Goal: Navigation & Orientation: Find specific page/section

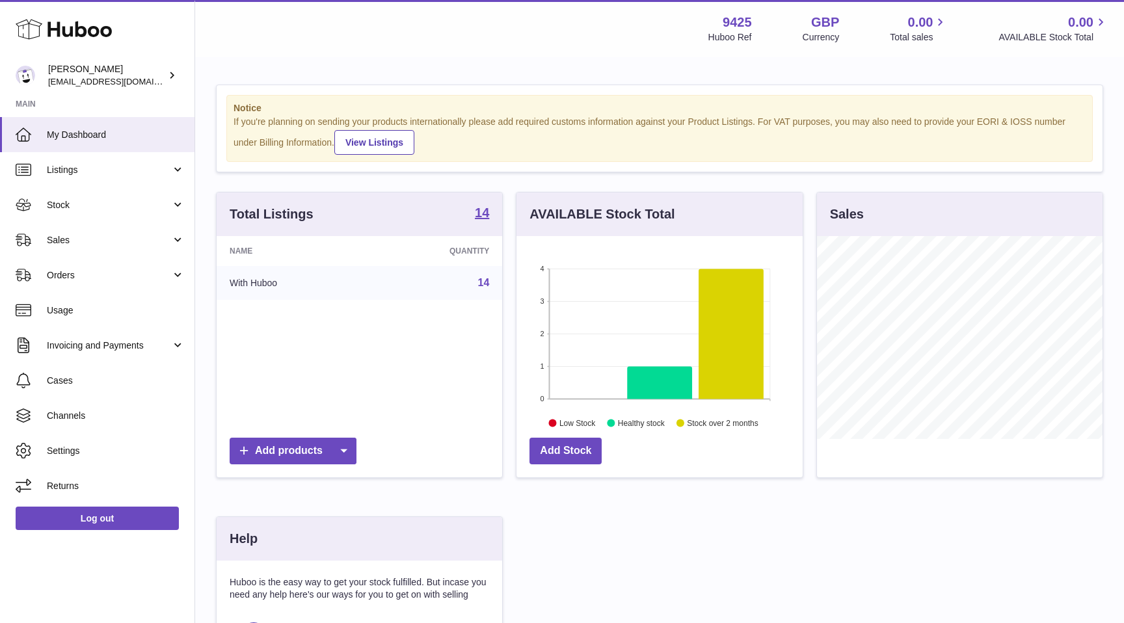
scroll to position [203, 286]
click at [104, 199] on span "Stock" at bounding box center [109, 205] width 124 height 12
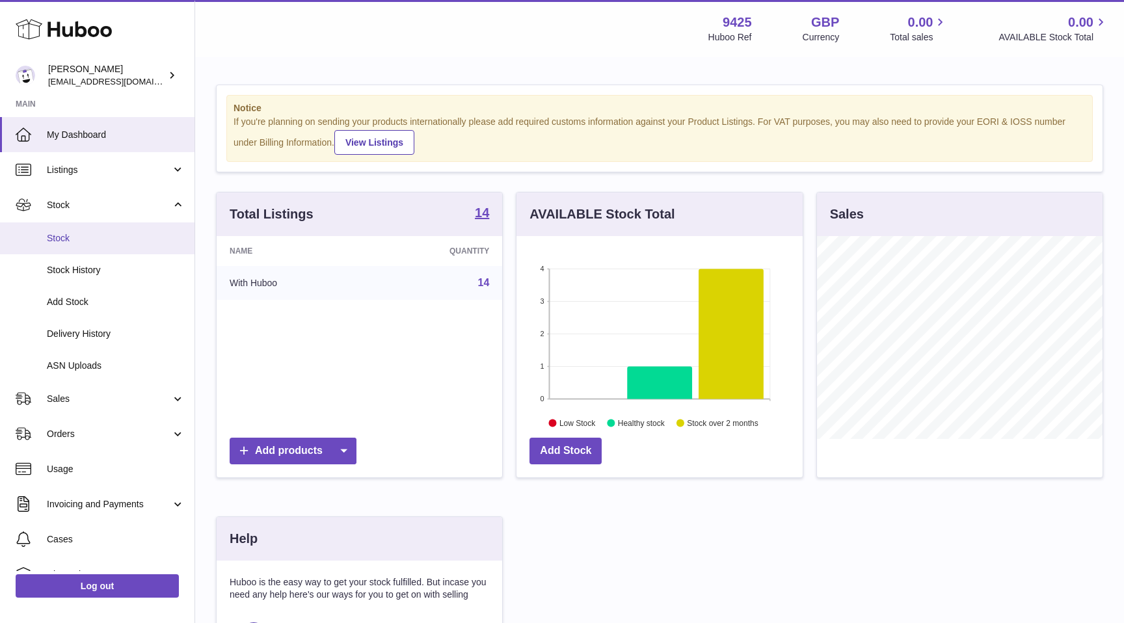
click at [109, 239] on span "Stock" at bounding box center [116, 238] width 138 height 12
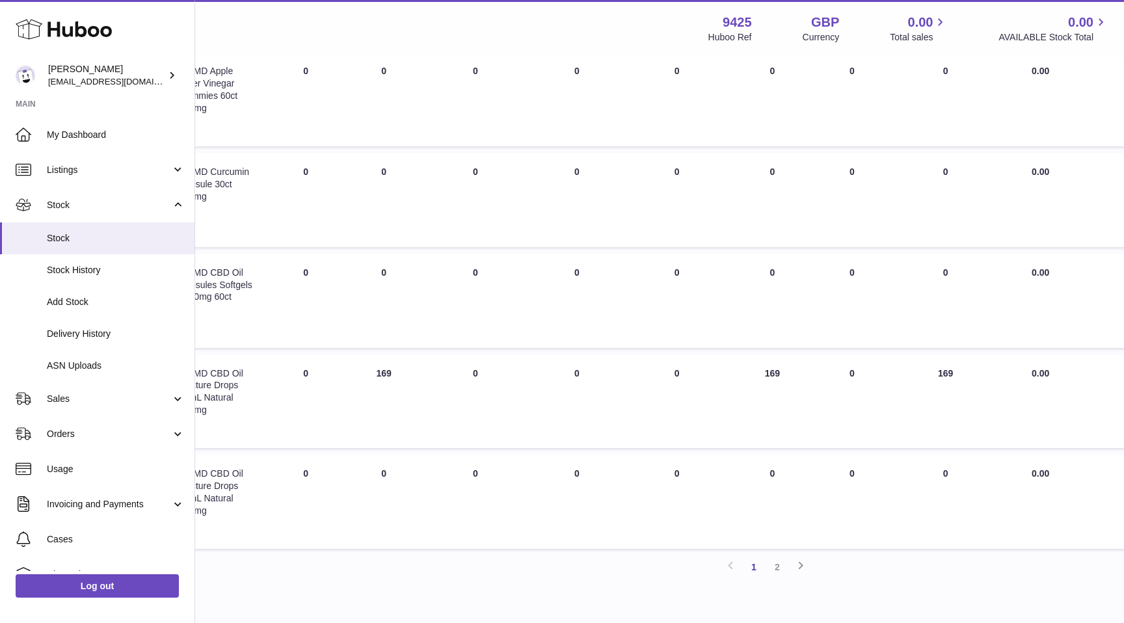
scroll to position [816, 291]
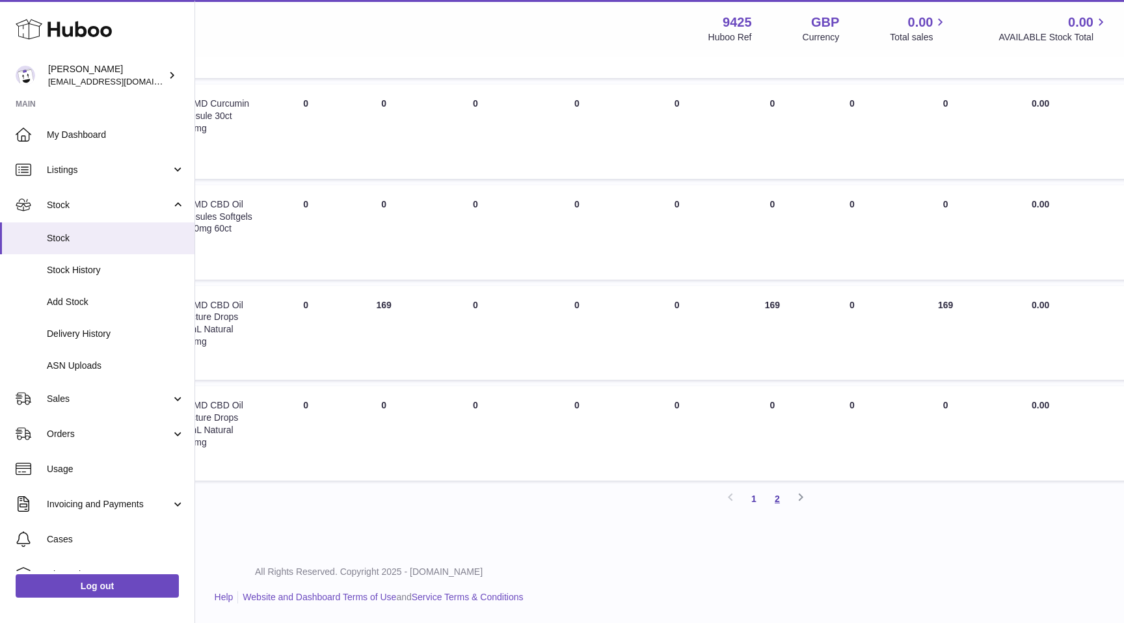
click at [774, 502] on link "2" at bounding box center [777, 498] width 23 height 23
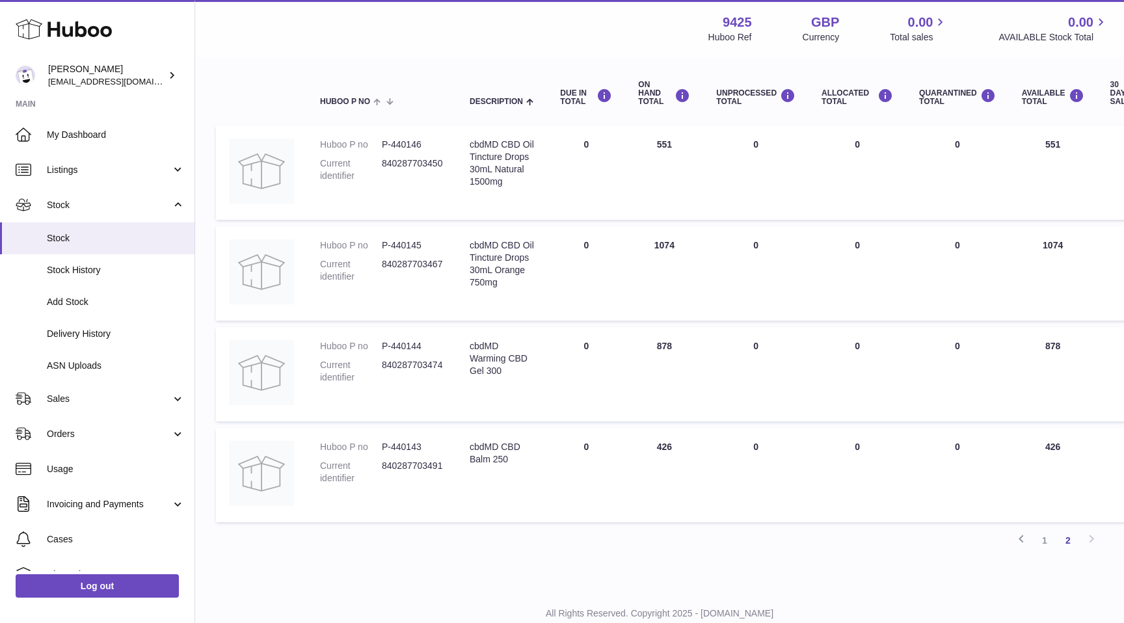
scroll to position [122, 0]
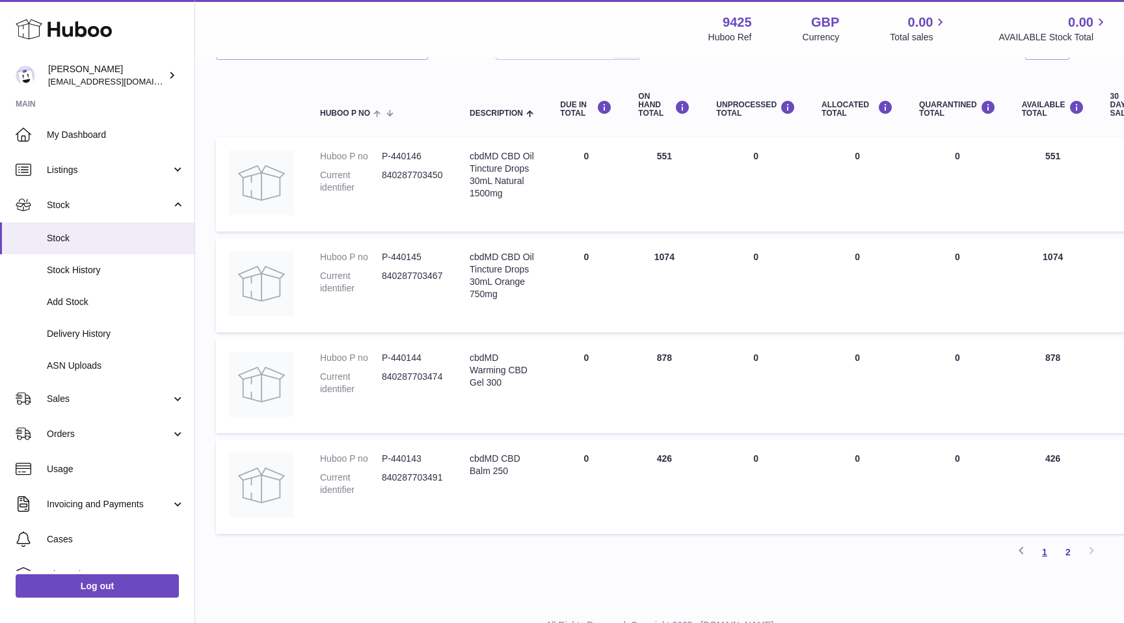
click at [1042, 553] on link "1" at bounding box center [1044, 552] width 23 height 23
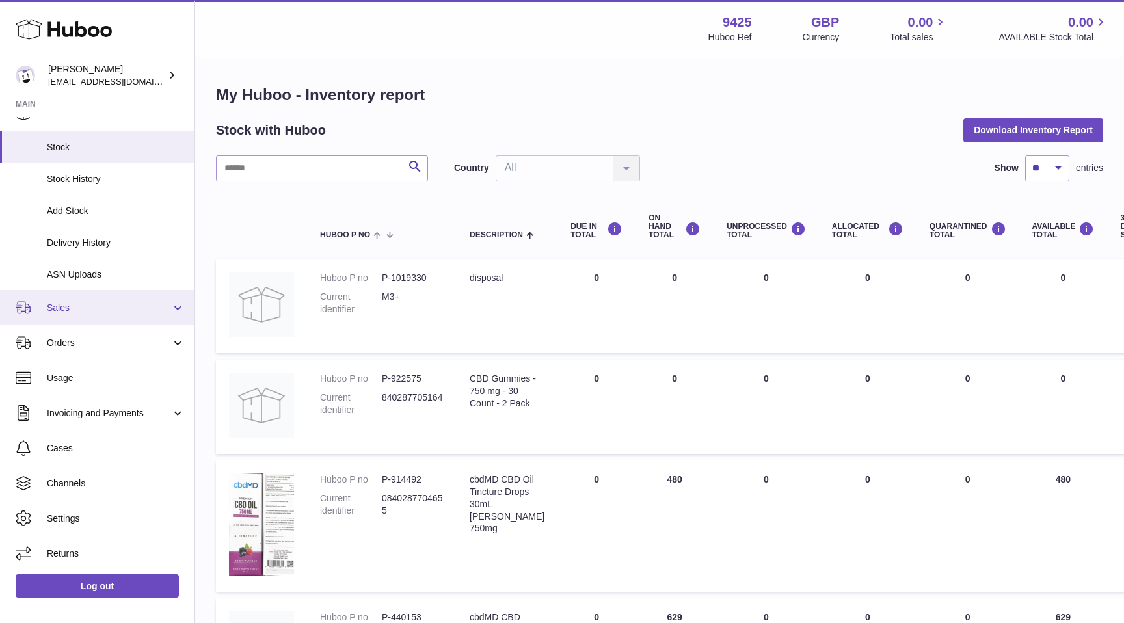
scroll to position [91, 0]
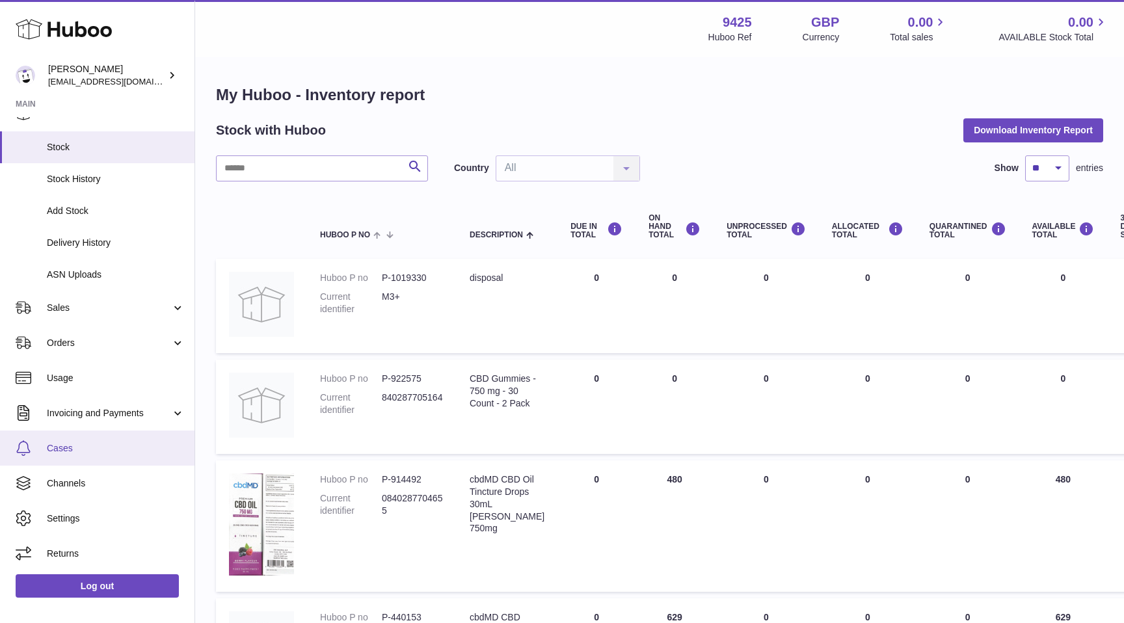
click at [87, 443] on span "Cases" at bounding box center [116, 448] width 138 height 12
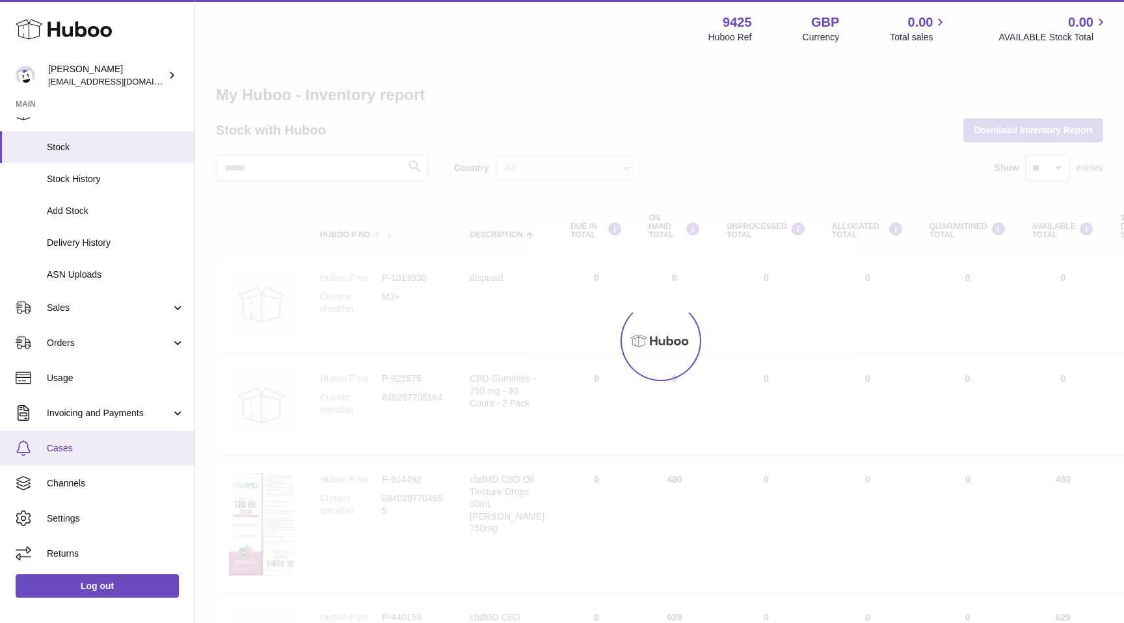
scroll to position [122, 0]
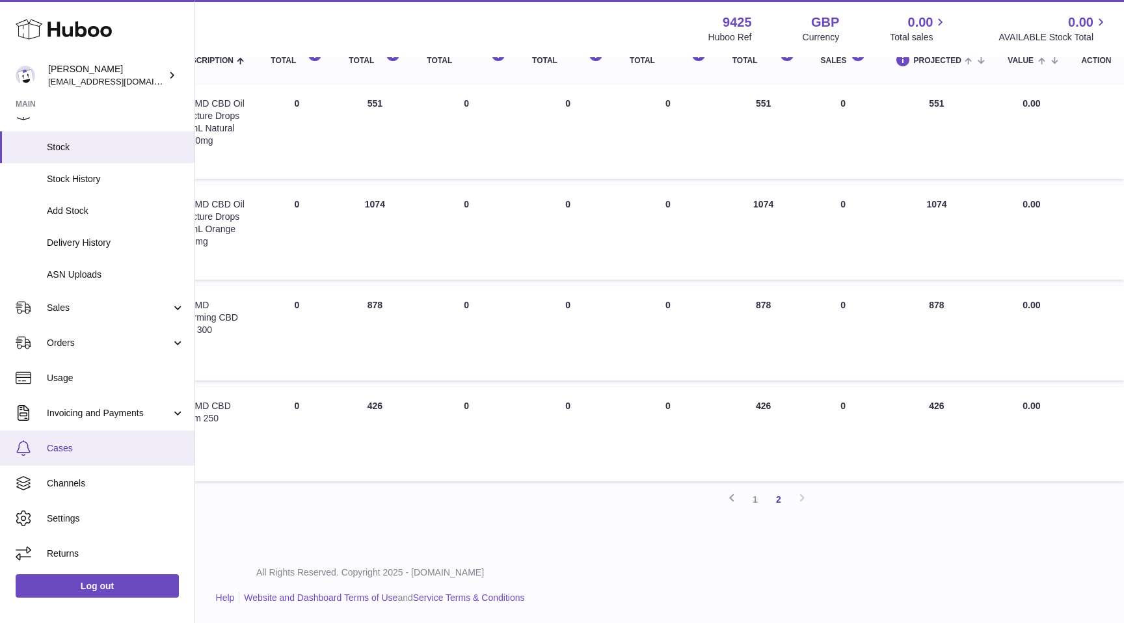
scroll to position [816, 291]
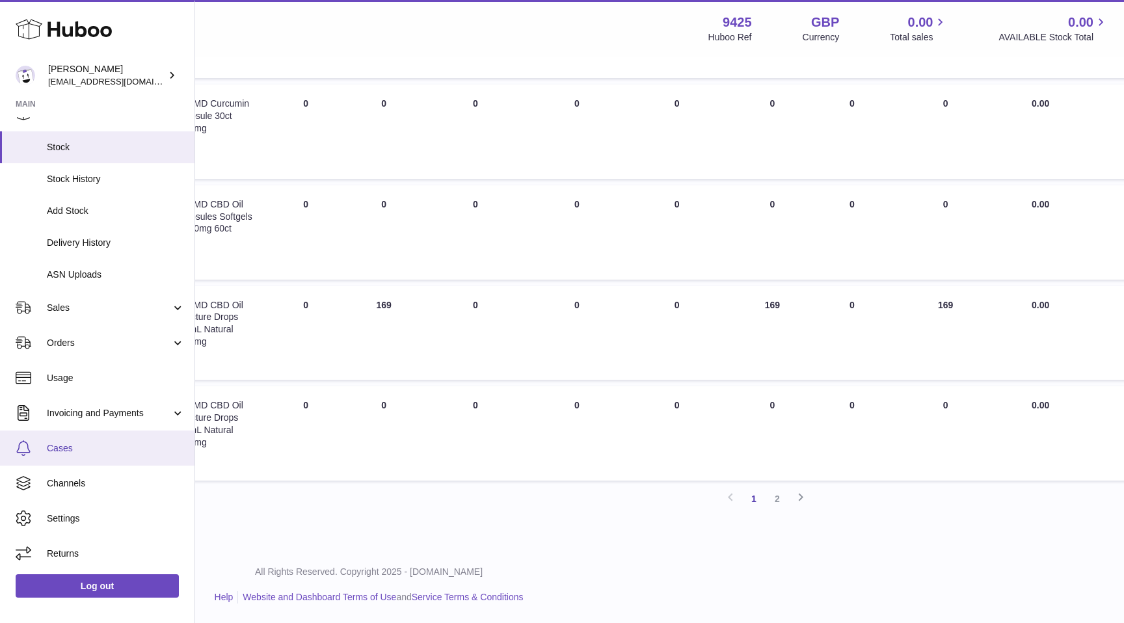
click at [72, 444] on span "Cases" at bounding box center [116, 448] width 138 height 12
click at [96, 448] on span "Cases" at bounding box center [116, 448] width 138 height 12
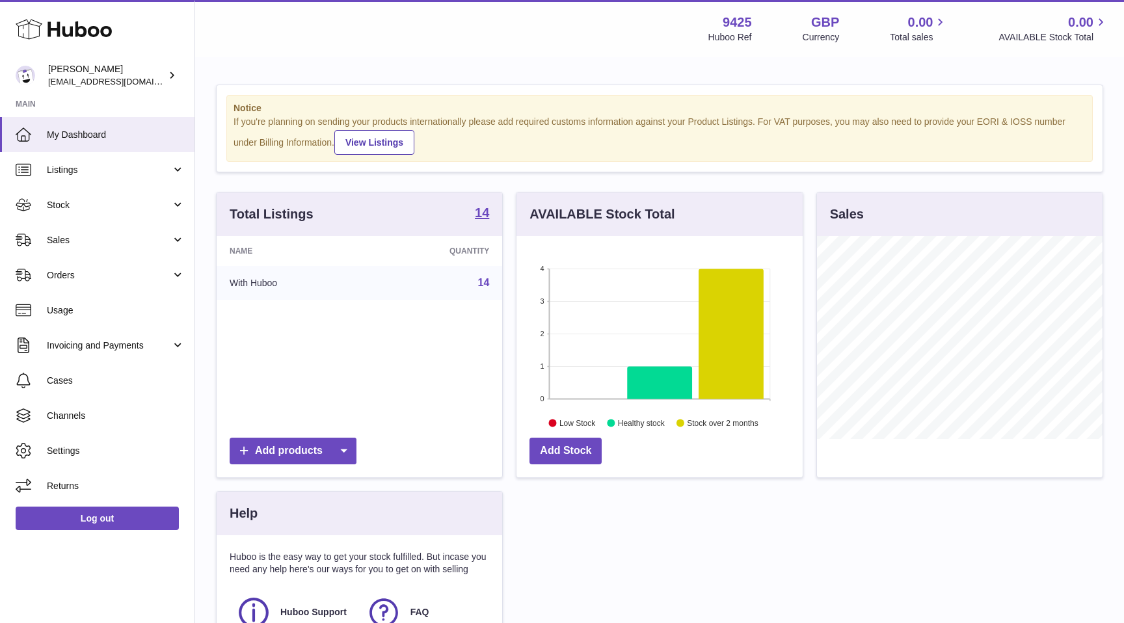
scroll to position [203, 286]
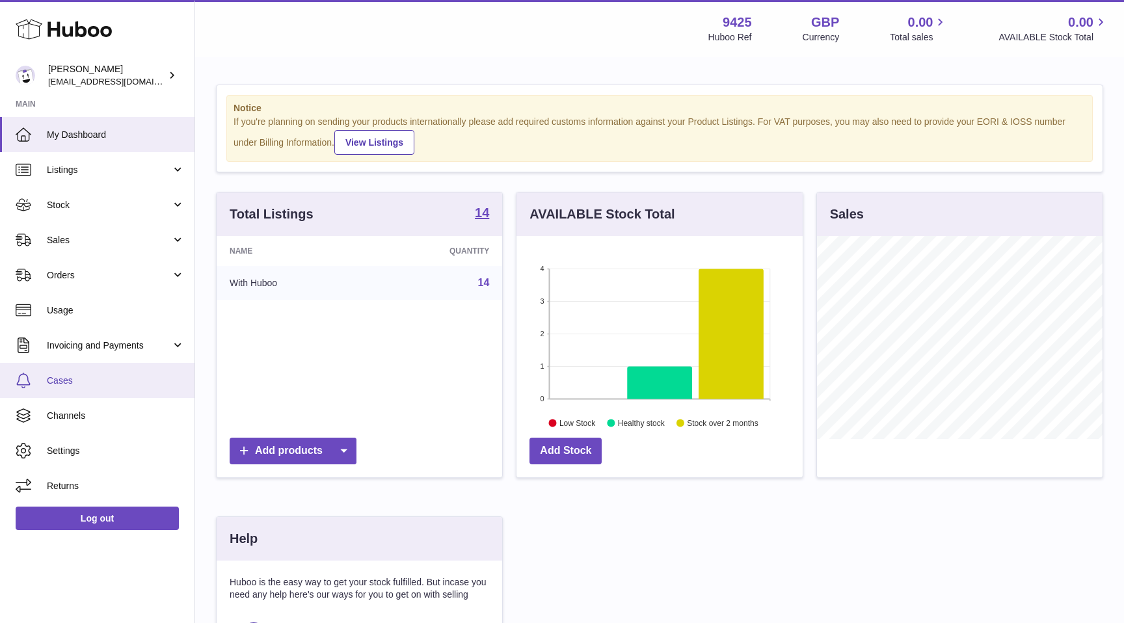
click at [100, 378] on span "Cases" at bounding box center [116, 381] width 138 height 12
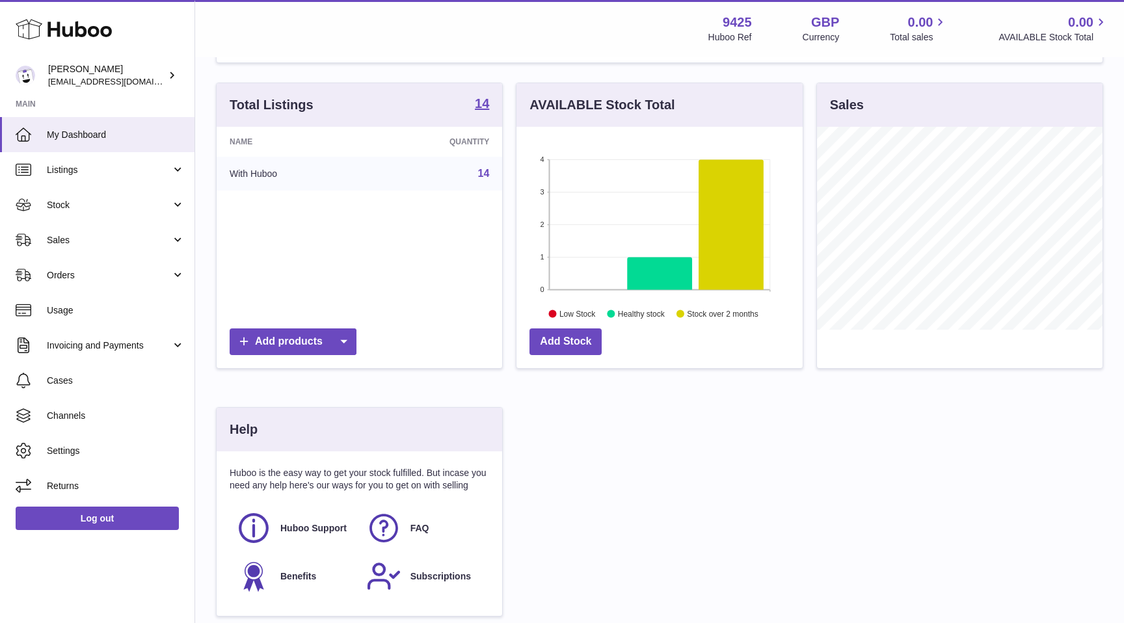
scroll to position [145, 0]
